Goal: Check status: Check status

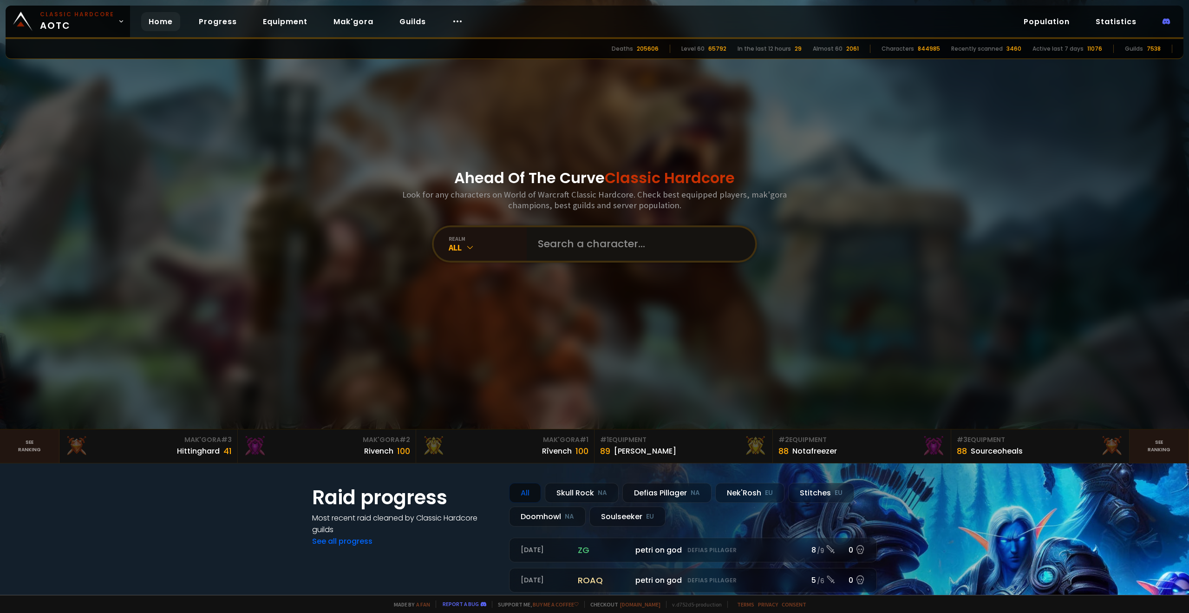
click at [612, 245] on input "text" at bounding box center [638, 243] width 212 height 33
type input "lilspoilz"
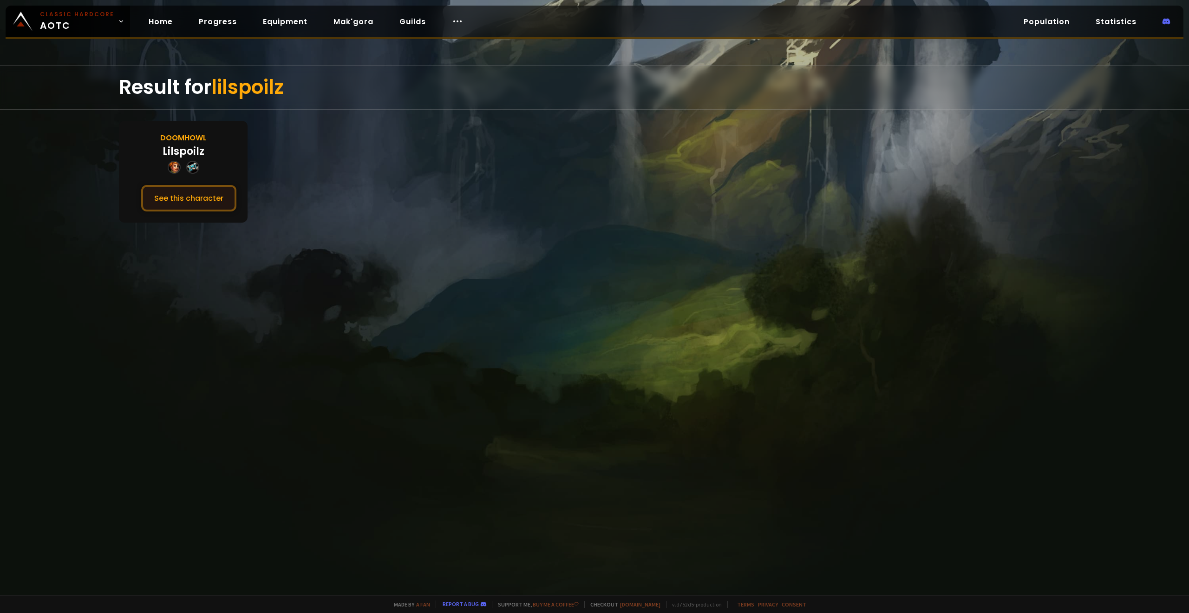
click at [206, 195] on button "See this character" at bounding box center [188, 198] width 95 height 26
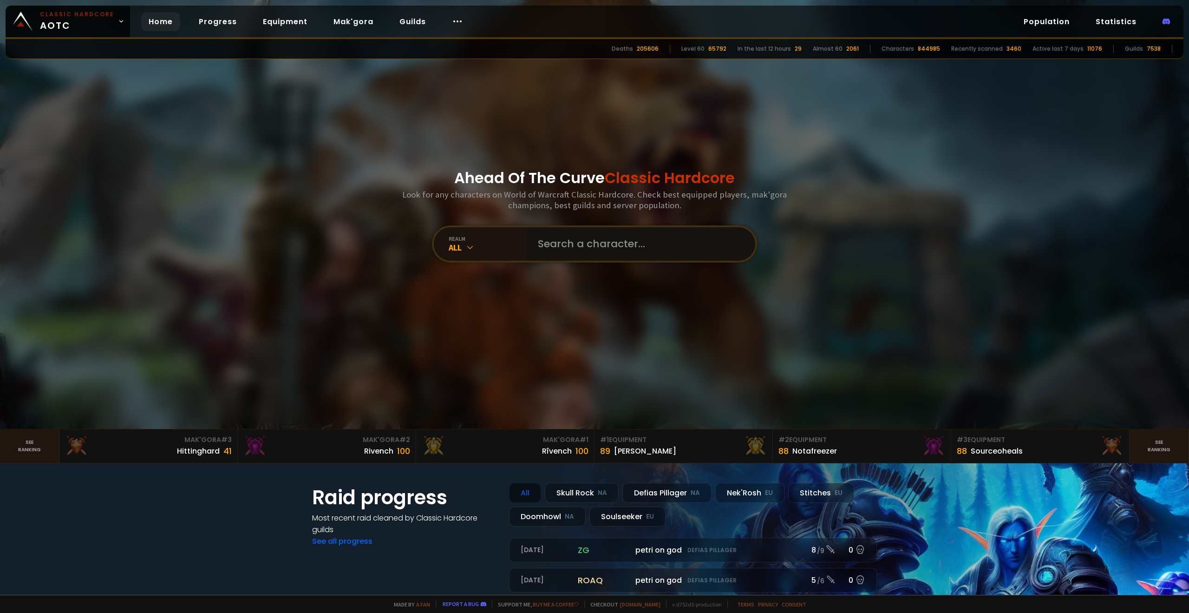
click at [558, 234] on input "text" at bounding box center [638, 243] width 212 height 33
